Goal: Feedback & Contribution: Submit feedback/report problem

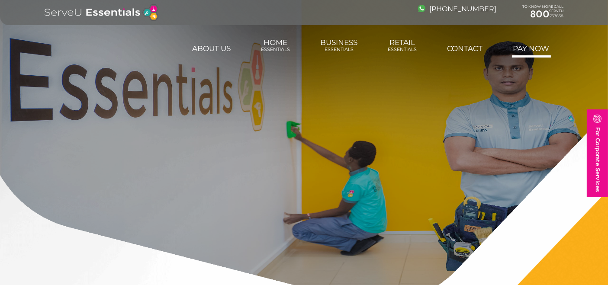
click at [540, 45] on link "Pay Now" at bounding box center [531, 48] width 39 height 17
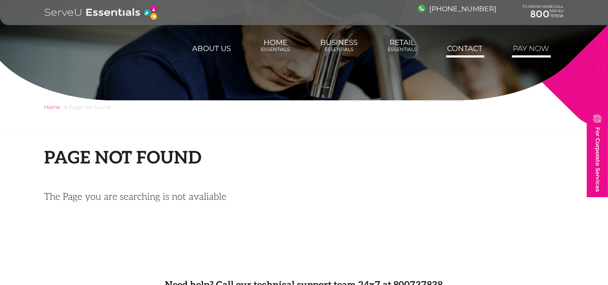
click at [465, 46] on link "Contact" at bounding box center [465, 48] width 38 height 17
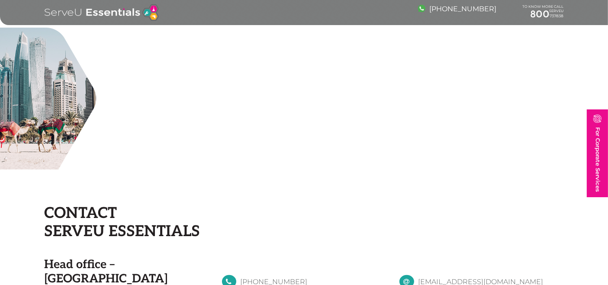
scroll to position [288, 0]
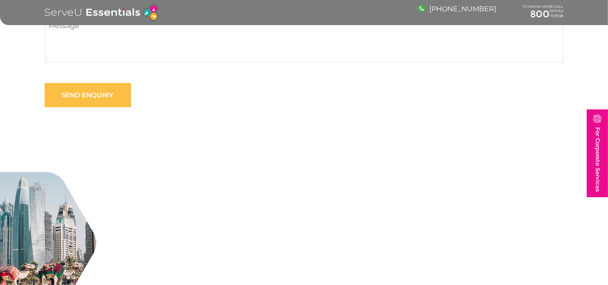
click at [116, 100] on input "Send enquiry" at bounding box center [88, 95] width 87 height 24
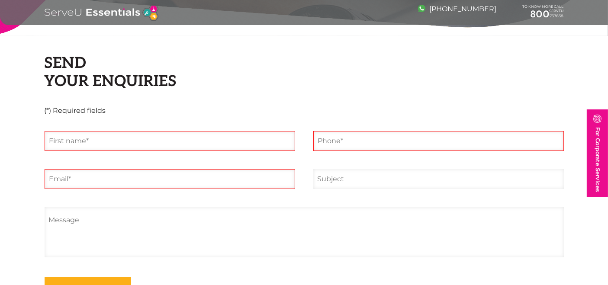
scroll to position [48, 0]
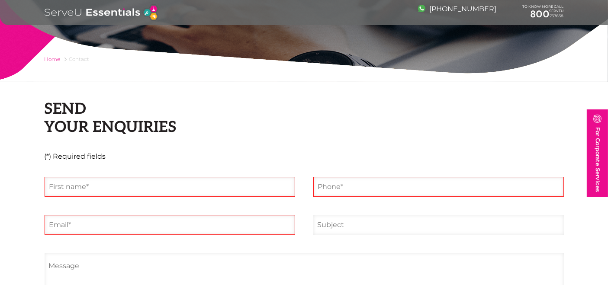
click at [80, 186] on input "text" at bounding box center [170, 187] width 250 height 20
type input "Pranav"
click at [330, 193] on input "tel" at bounding box center [438, 187] width 250 height 20
click at [212, 201] on ul "Pranav The field is required. The field is required. The field is required. Sen…" at bounding box center [303, 262] width 537 height 170
click at [212, 199] on ul "Pranav The field is required. The field is required. The field is required. Sen…" at bounding box center [303, 262] width 537 height 170
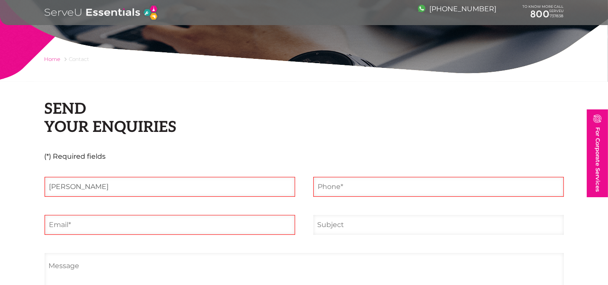
click at [216, 182] on input "Pranav" at bounding box center [170, 187] width 250 height 20
type input "Bee Logical"
click at [311, 189] on li "The field is required." at bounding box center [438, 187] width 269 height 20
click at [334, 186] on input "tel" at bounding box center [438, 187] width 250 height 20
type input "0899999999"
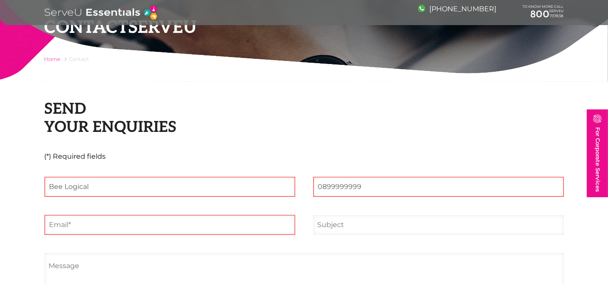
click at [120, 229] on input "email" at bounding box center [170, 225] width 250 height 20
type input "pranav@bee-logical.com"
click at [335, 215] on input "text" at bounding box center [438, 225] width 250 height 20
type input "Mail Test"
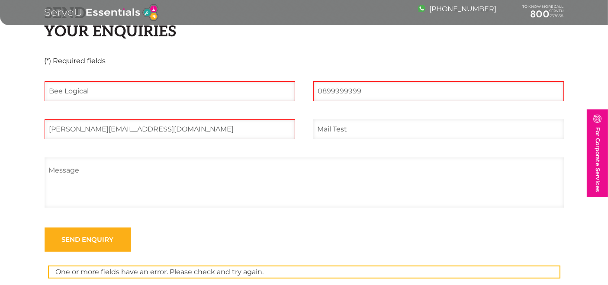
scroll to position [144, 0]
click at [110, 191] on textarea at bounding box center [304, 182] width 519 height 50
type textarea "Mail test AMC"
click at [106, 239] on input "Send enquiry" at bounding box center [88, 239] width 87 height 24
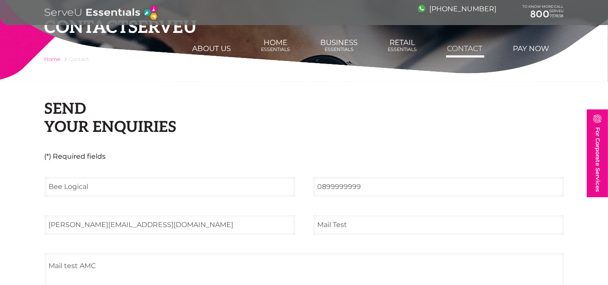
scroll to position [0, 0]
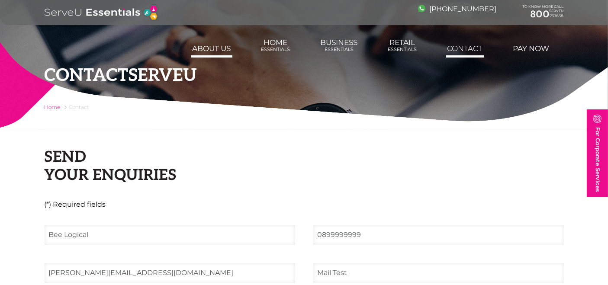
click at [218, 50] on link "About us" at bounding box center [211, 48] width 41 height 17
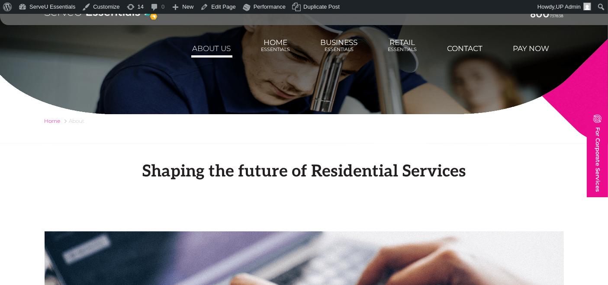
click at [67, 17] on img at bounding box center [102, 12] width 114 height 16
